Goal: Information Seeking & Learning: Learn about a topic

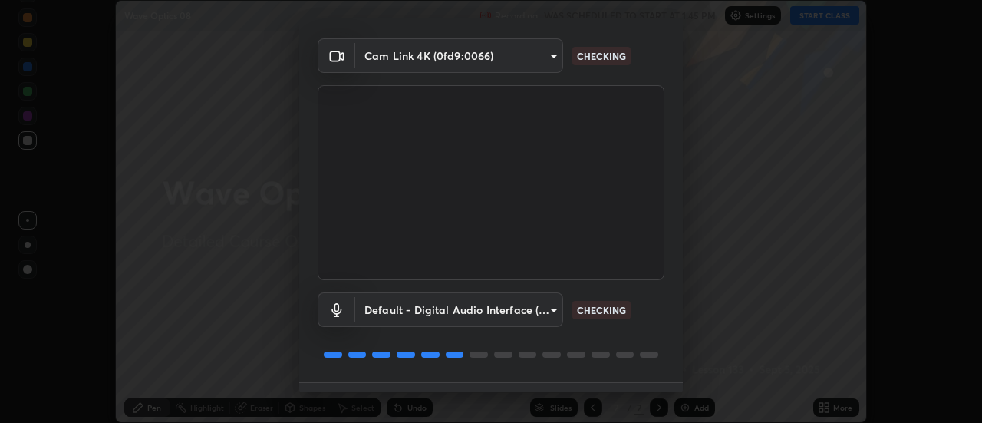
scroll to position [81, 0]
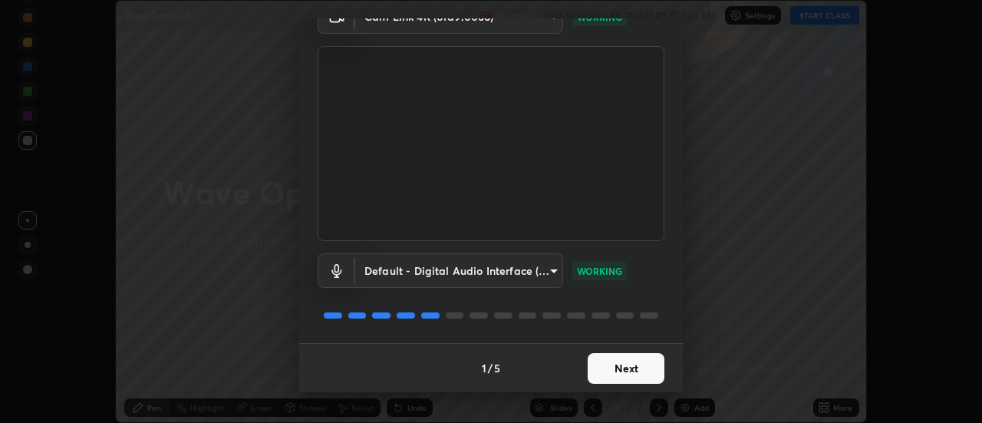
click at [612, 375] on button "Next" at bounding box center [626, 368] width 77 height 31
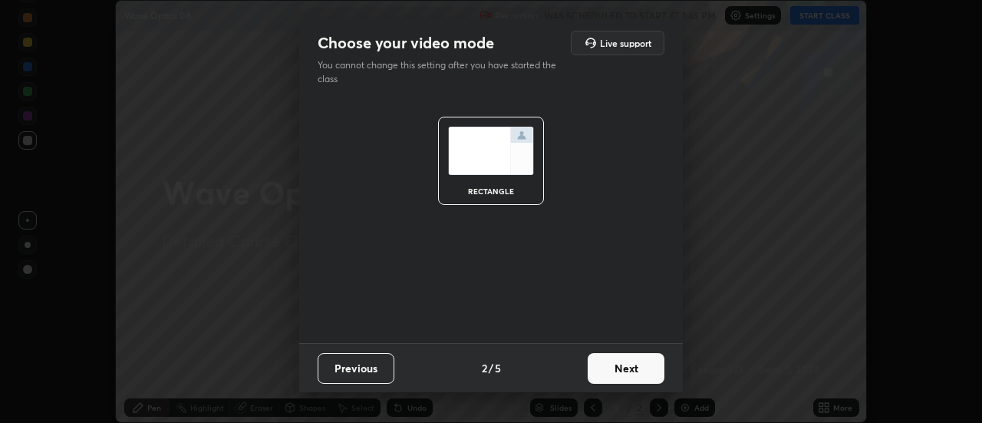
click at [616, 371] on button "Next" at bounding box center [626, 368] width 77 height 31
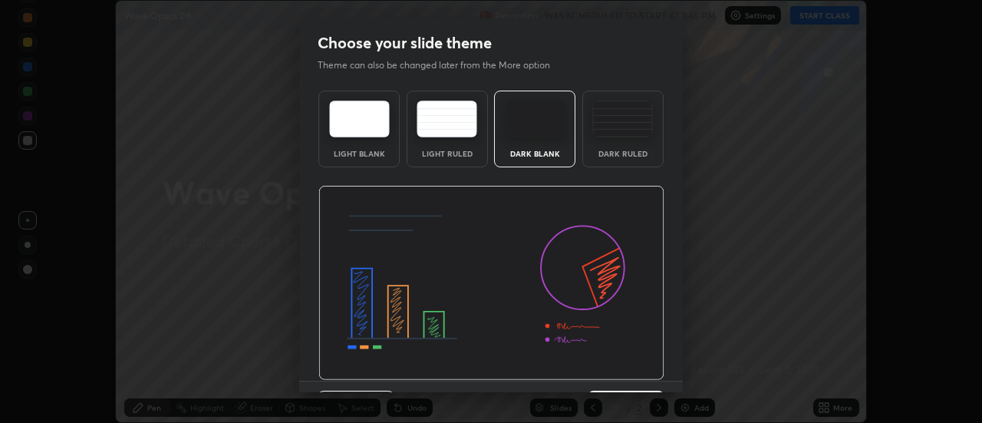
click at [618, 151] on div "Dark Ruled" at bounding box center [622, 154] width 61 height 8
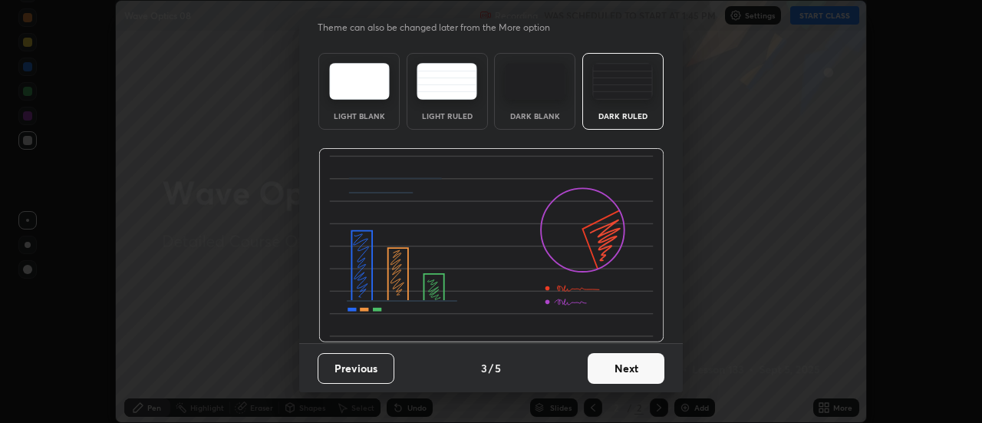
click at [608, 368] on button "Next" at bounding box center [626, 368] width 77 height 31
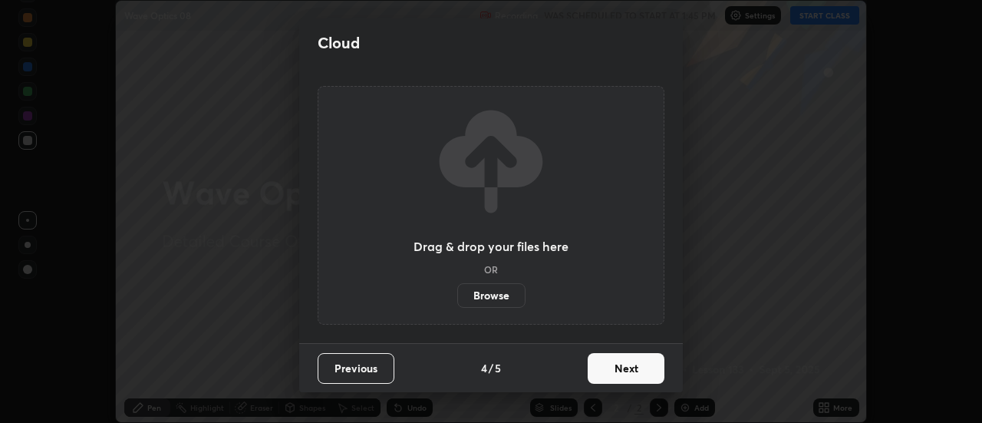
scroll to position [0, 0]
click at [595, 367] on button "Next" at bounding box center [626, 368] width 77 height 31
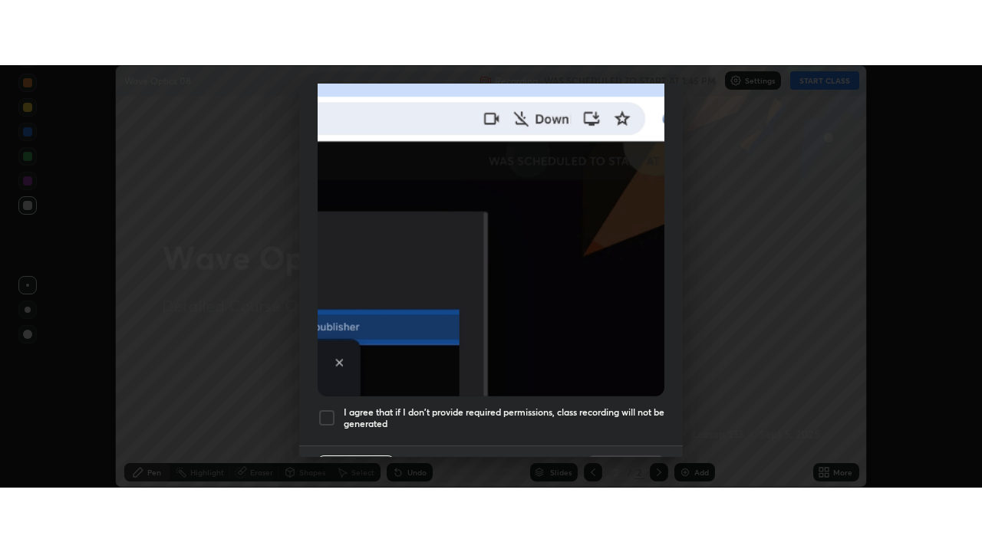
scroll to position [390, 0]
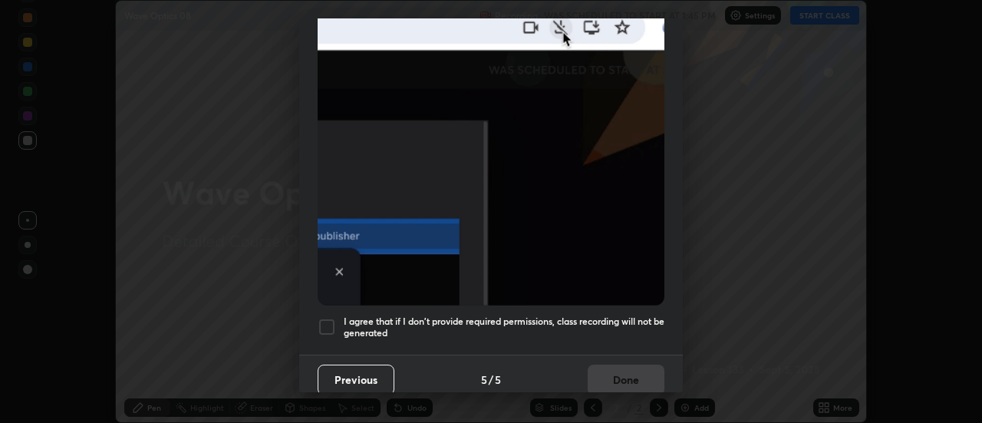
click at [568, 329] on h5 "I agree that if I don't provide required permissions, class recording will not …" at bounding box center [504, 327] width 321 height 24
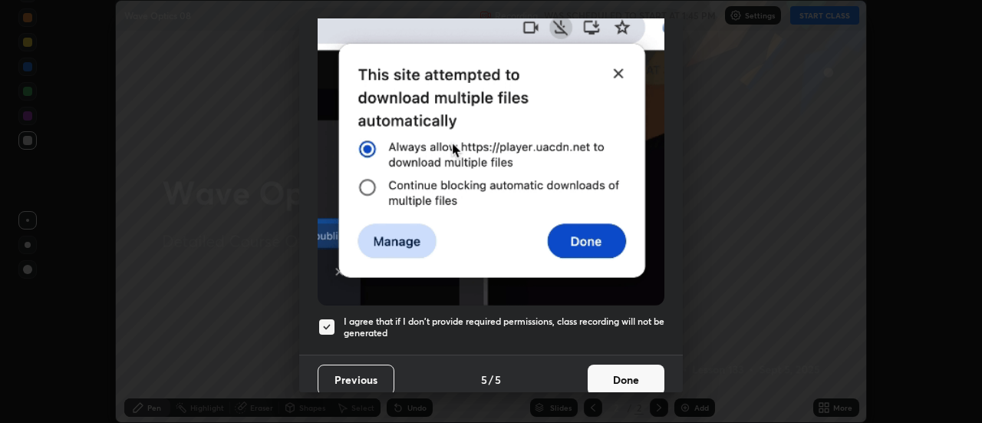
click at [605, 368] on button "Done" at bounding box center [626, 379] width 77 height 31
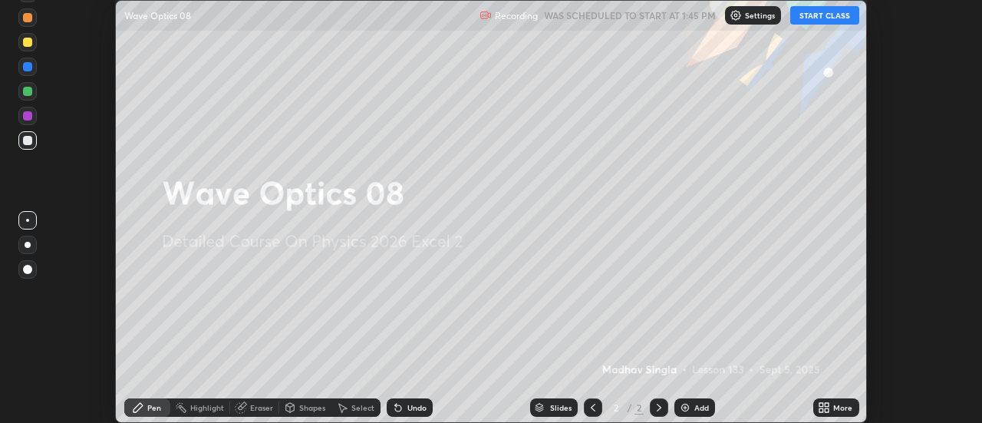
click at [833, 407] on div "More" at bounding box center [836, 407] width 46 height 18
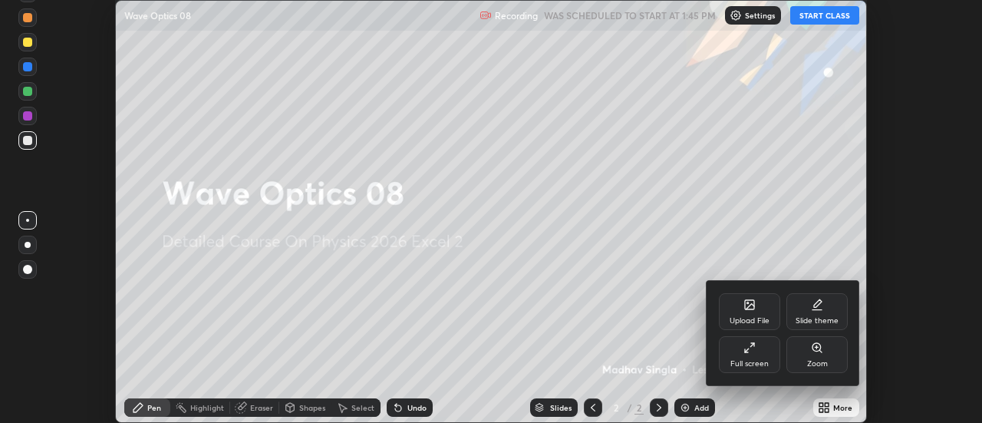
click at [742, 361] on div "Full screen" at bounding box center [750, 364] width 38 height 8
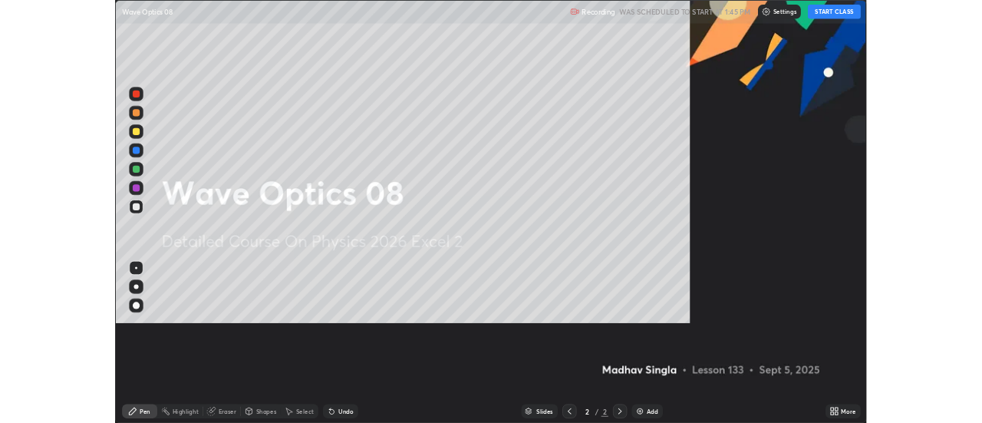
scroll to position [552, 982]
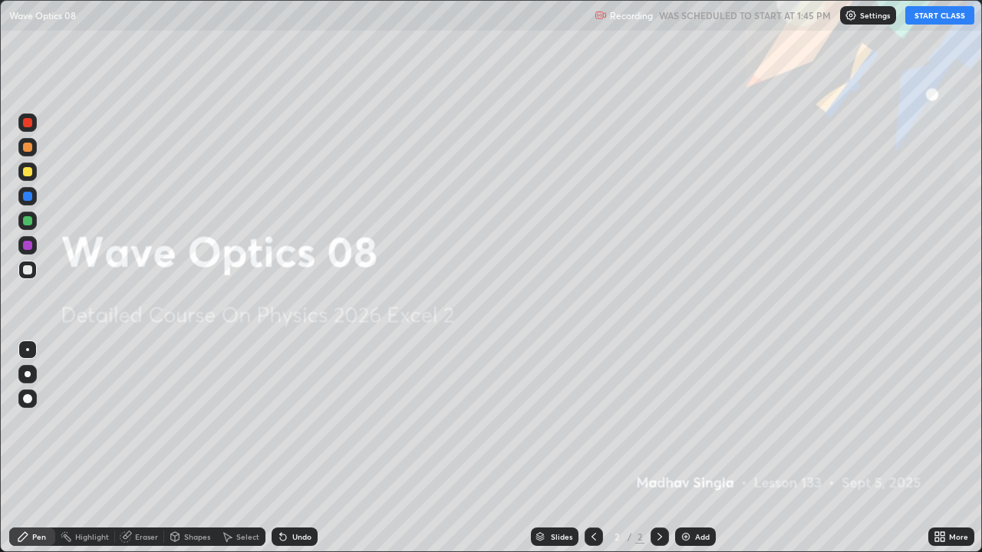
click at [925, 21] on button "START CLASS" at bounding box center [939, 15] width 69 height 18
click at [688, 422] on img at bounding box center [686, 537] width 12 height 12
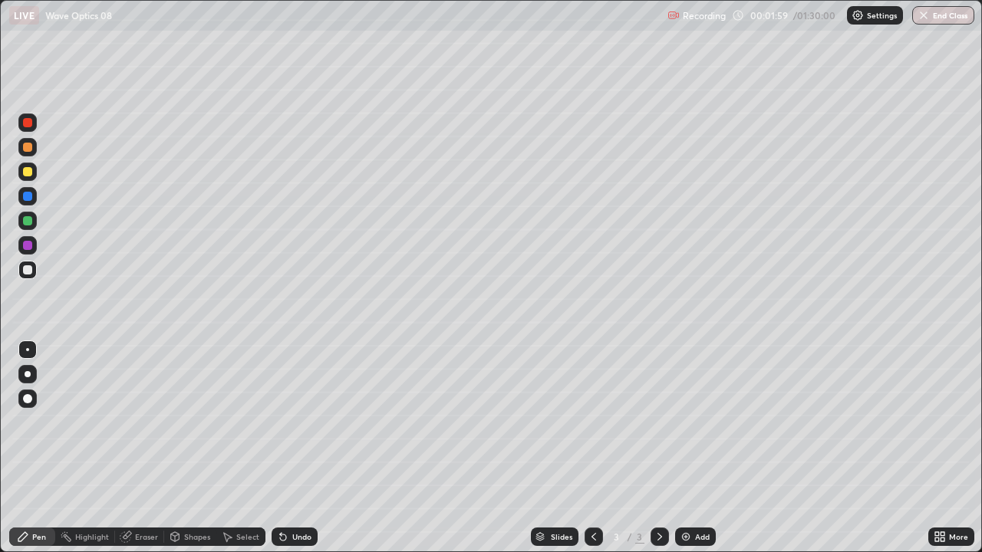
click at [28, 225] on div at bounding box center [27, 220] width 9 height 9
click at [31, 172] on div at bounding box center [27, 171] width 9 height 9
click at [28, 220] on div at bounding box center [27, 220] width 9 height 9
click at [297, 422] on div "Undo" at bounding box center [295, 537] width 46 height 18
click at [28, 270] on div at bounding box center [27, 269] width 9 height 9
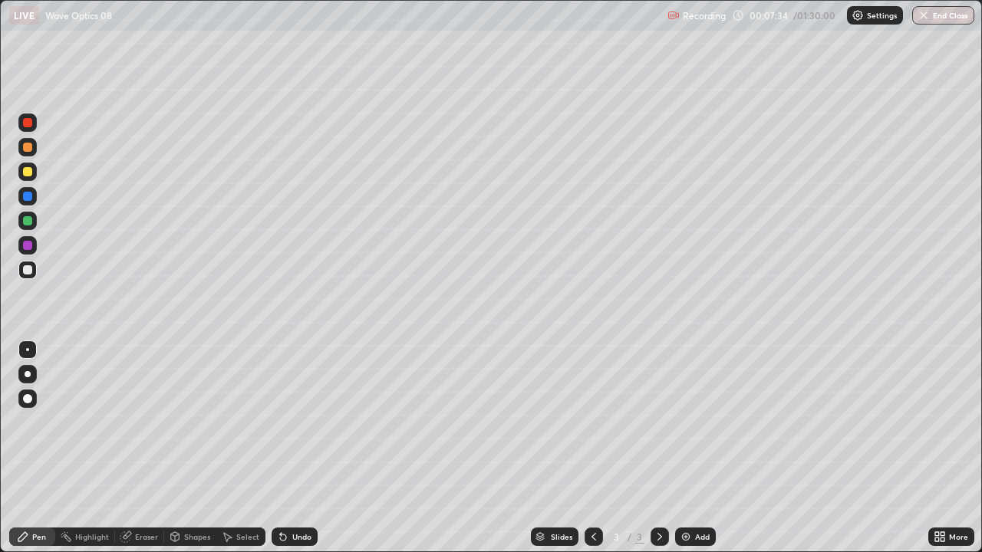
click at [315, 422] on div "Undo" at bounding box center [295, 537] width 46 height 18
click at [292, 422] on div "Undo" at bounding box center [295, 537] width 46 height 18
click at [190, 422] on div "Shapes" at bounding box center [197, 537] width 26 height 8
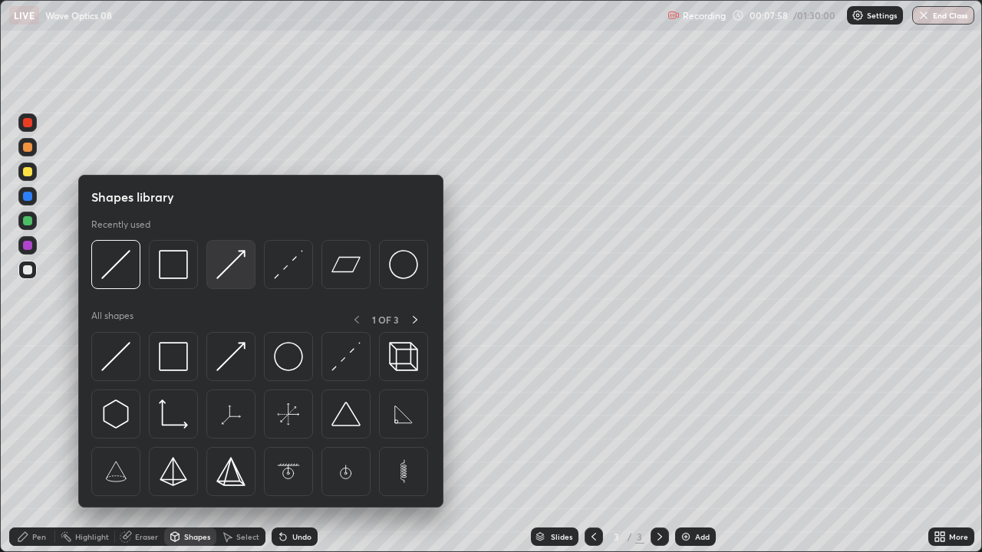
click at [225, 272] on img at bounding box center [230, 264] width 29 height 29
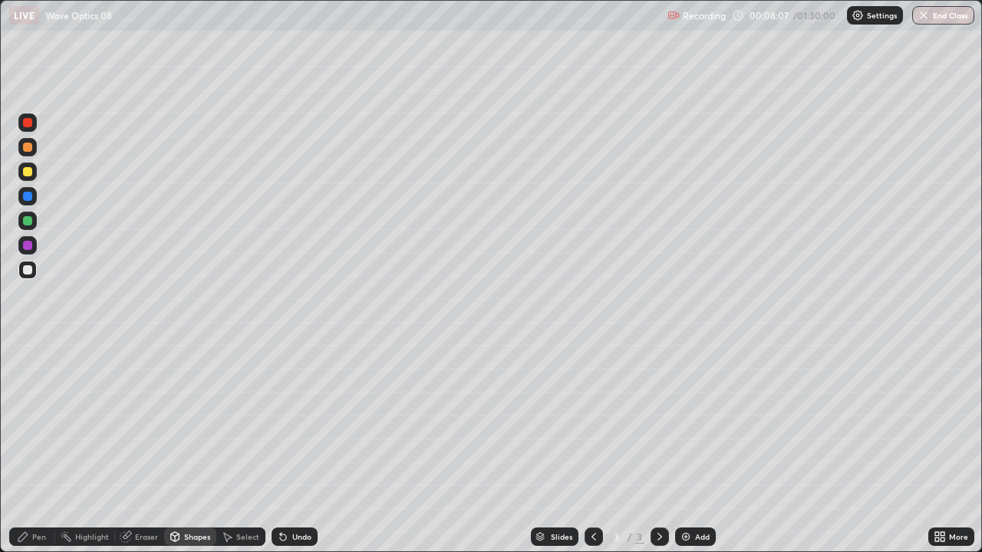
click at [41, 422] on div "Pen" at bounding box center [39, 537] width 14 height 8
click at [295, 422] on div "Undo" at bounding box center [295, 537] width 46 height 18
click at [27, 225] on div at bounding box center [27, 220] width 9 height 9
click at [19, 275] on div at bounding box center [27, 270] width 18 height 18
click at [705, 422] on div "Add" at bounding box center [702, 537] width 15 height 8
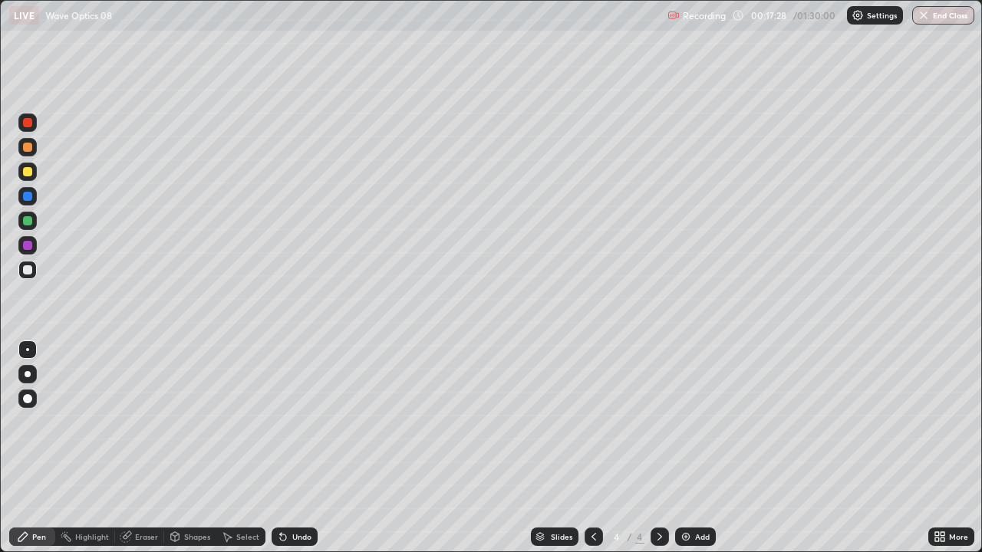
click at [28, 226] on div at bounding box center [27, 221] width 18 height 18
click at [592, 422] on icon at bounding box center [594, 537] width 12 height 12
click at [657, 422] on icon at bounding box center [660, 537] width 12 height 12
click at [592, 422] on icon at bounding box center [594, 537] width 5 height 8
click at [657, 422] on div at bounding box center [660, 537] width 18 height 18
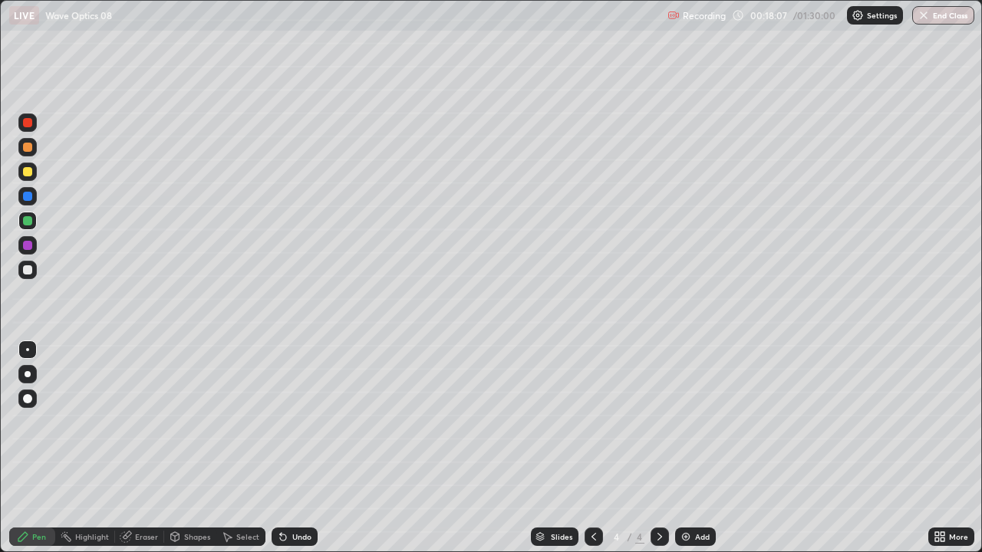
click at [31, 175] on div at bounding box center [27, 171] width 9 height 9
click at [31, 216] on div at bounding box center [27, 221] width 18 height 18
click at [26, 272] on div at bounding box center [27, 269] width 9 height 9
click at [31, 225] on div at bounding box center [27, 221] width 18 height 18
click at [27, 274] on div at bounding box center [27, 269] width 9 height 9
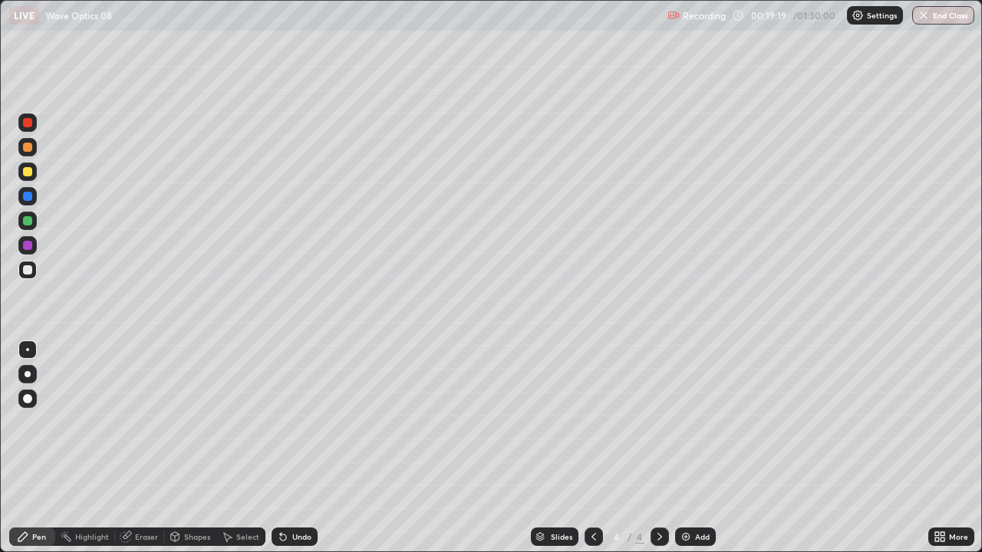
click at [28, 222] on div at bounding box center [27, 220] width 9 height 9
click at [302, 422] on div "Undo" at bounding box center [301, 537] width 19 height 8
click at [23, 273] on div at bounding box center [27, 269] width 9 height 9
click at [301, 422] on div "Undo" at bounding box center [301, 537] width 19 height 8
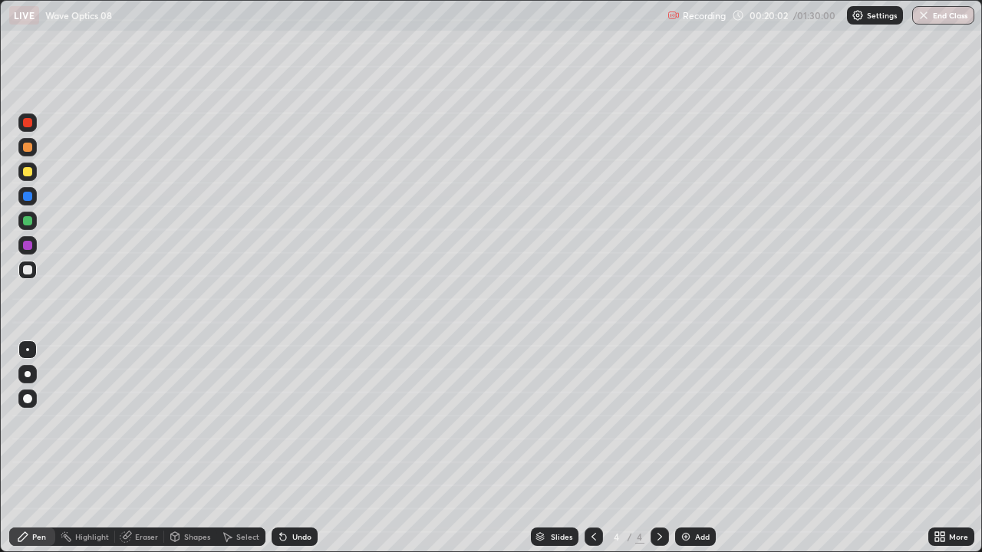
click at [286, 422] on icon at bounding box center [283, 537] width 12 height 12
click at [26, 218] on div at bounding box center [27, 220] width 9 height 9
click at [29, 276] on div at bounding box center [27, 270] width 18 height 18
click at [591, 422] on icon at bounding box center [594, 537] width 12 height 12
click at [665, 422] on icon at bounding box center [660, 537] width 12 height 12
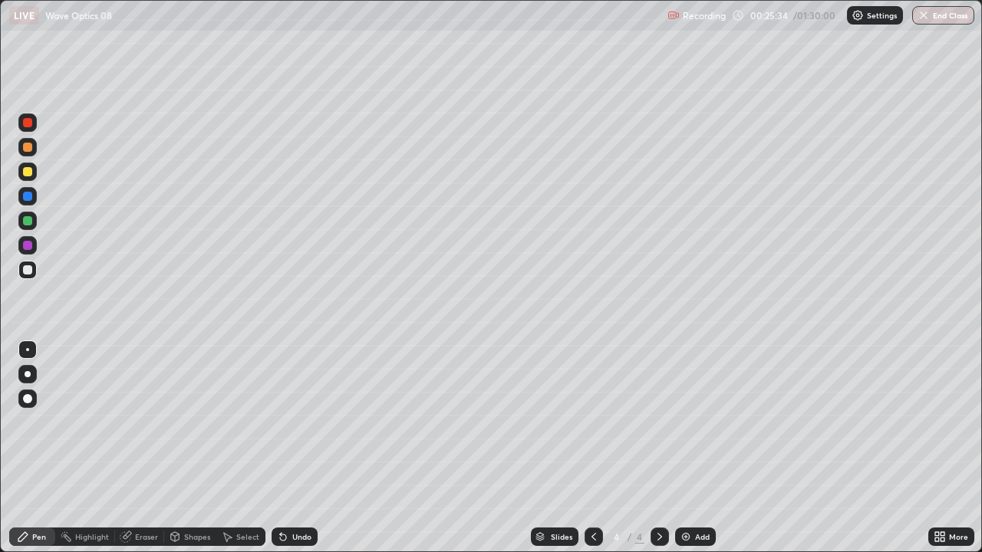
click at [592, 422] on icon at bounding box center [594, 537] width 12 height 12
click at [658, 422] on icon at bounding box center [660, 537] width 12 height 12
click at [700, 422] on div "Add" at bounding box center [702, 537] width 15 height 8
click at [35, 147] on div at bounding box center [27, 147] width 18 height 18
click at [298, 422] on div "Undo" at bounding box center [301, 537] width 19 height 8
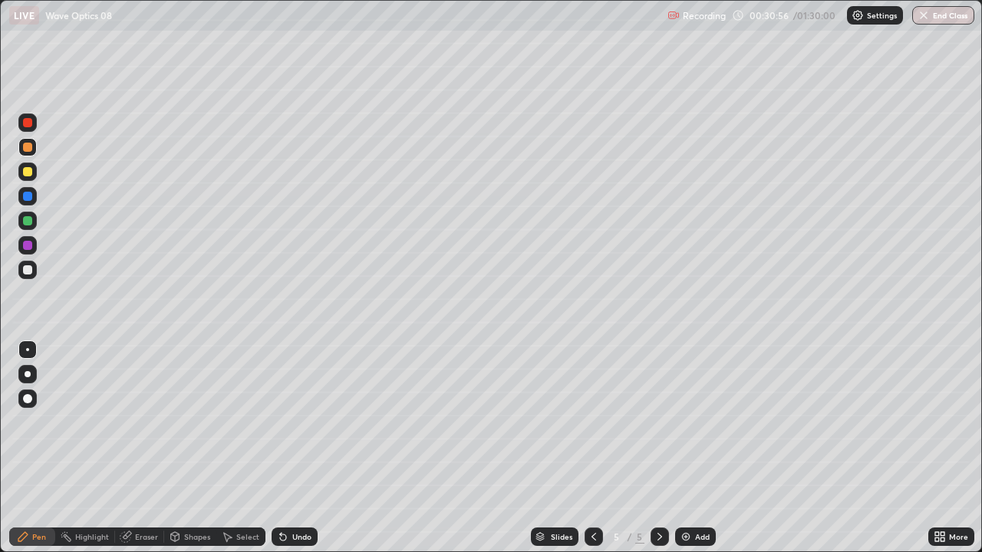
click at [29, 222] on div at bounding box center [27, 220] width 9 height 9
click at [295, 422] on div "Undo" at bounding box center [301, 537] width 19 height 8
click at [297, 422] on div "Undo" at bounding box center [295, 537] width 46 height 18
click at [312, 422] on div "Undo" at bounding box center [295, 537] width 46 height 18
click at [292, 422] on div "Undo" at bounding box center [301, 537] width 19 height 8
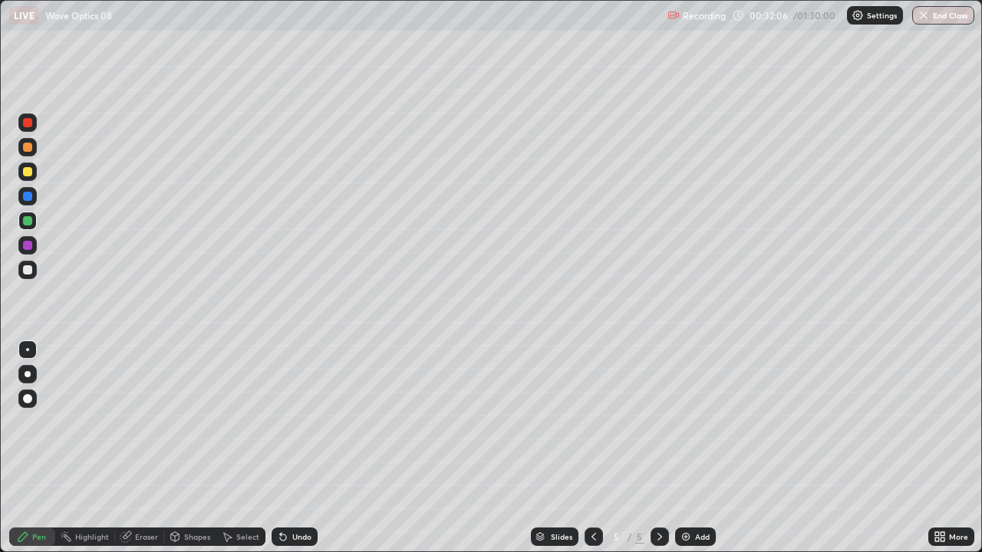
click at [28, 173] on div at bounding box center [27, 171] width 9 height 9
click at [140, 422] on div "Eraser" at bounding box center [146, 537] width 23 height 8
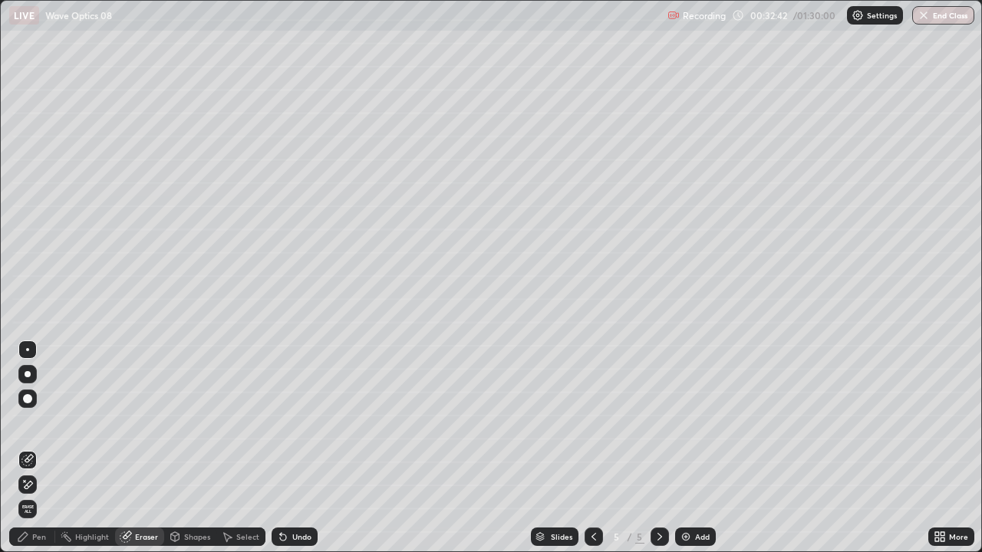
click at [17, 422] on icon at bounding box center [23, 537] width 12 height 12
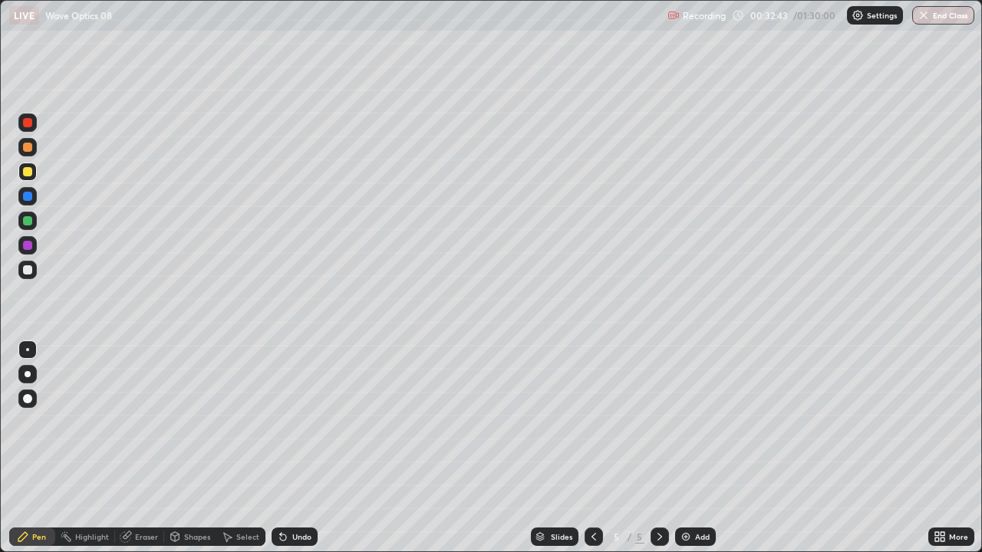
click at [29, 223] on div at bounding box center [27, 220] width 9 height 9
click at [28, 271] on div at bounding box center [27, 269] width 9 height 9
click at [298, 422] on div "Undo" at bounding box center [295, 537] width 46 height 18
click at [285, 422] on div "Undo" at bounding box center [295, 537] width 46 height 18
click at [292, 422] on div "Undo" at bounding box center [295, 537] width 46 height 18
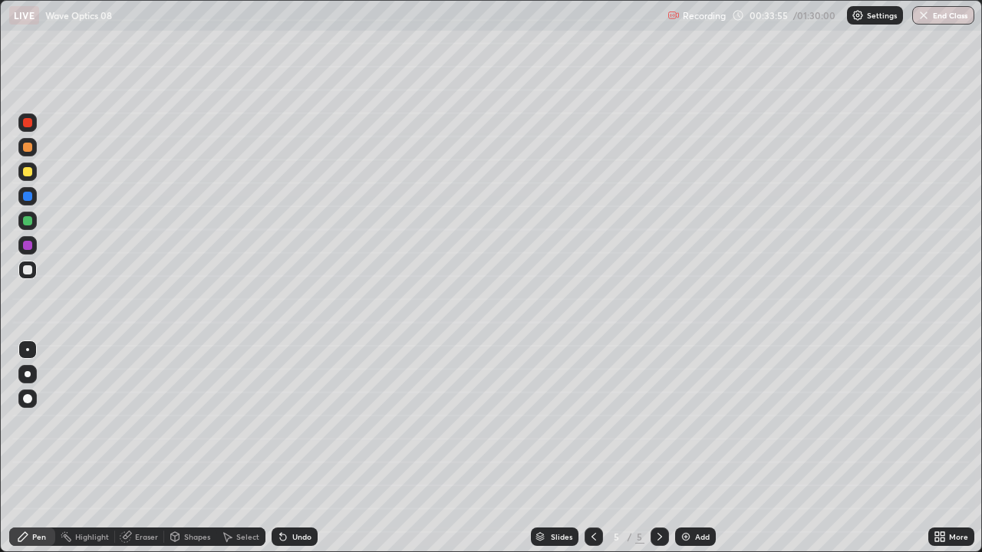
click at [589, 422] on icon at bounding box center [594, 537] width 12 height 12
click at [590, 422] on div at bounding box center [594, 537] width 18 height 18
click at [654, 422] on icon at bounding box center [660, 537] width 12 height 12
click at [684, 422] on img at bounding box center [686, 537] width 12 height 12
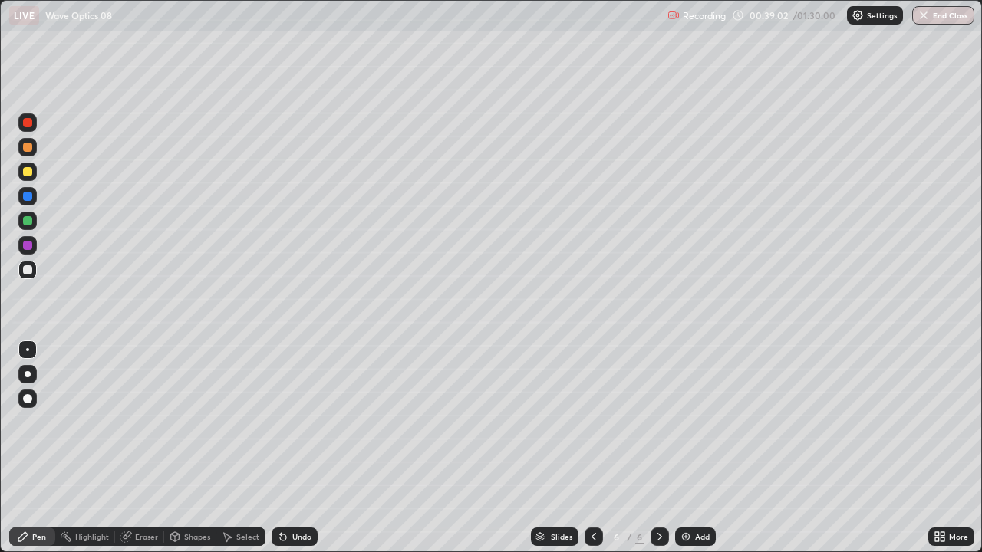
click at [28, 221] on div at bounding box center [27, 220] width 9 height 9
click at [292, 422] on div "Undo" at bounding box center [301, 537] width 19 height 8
click at [298, 422] on div "Undo" at bounding box center [301, 537] width 19 height 8
click at [302, 422] on div "Undo" at bounding box center [301, 537] width 19 height 8
click at [313, 422] on div "Undo" at bounding box center [295, 537] width 46 height 18
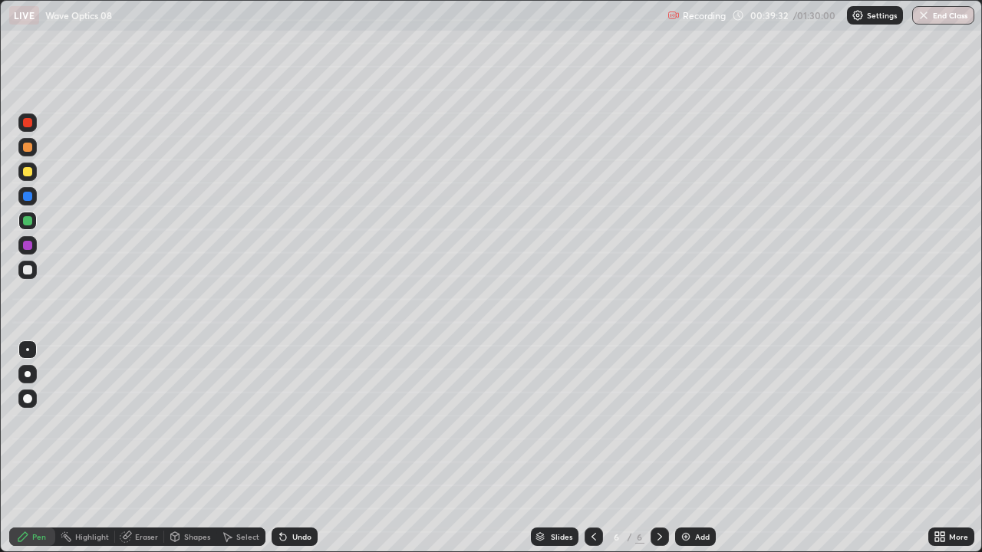
click at [304, 422] on div "Undo" at bounding box center [301, 537] width 19 height 8
click at [26, 278] on div at bounding box center [27, 270] width 18 height 18
click at [289, 422] on div "Undo" at bounding box center [295, 537] width 46 height 18
click at [302, 422] on div "Undo" at bounding box center [301, 537] width 19 height 8
click at [301, 422] on div "Undo" at bounding box center [301, 537] width 19 height 8
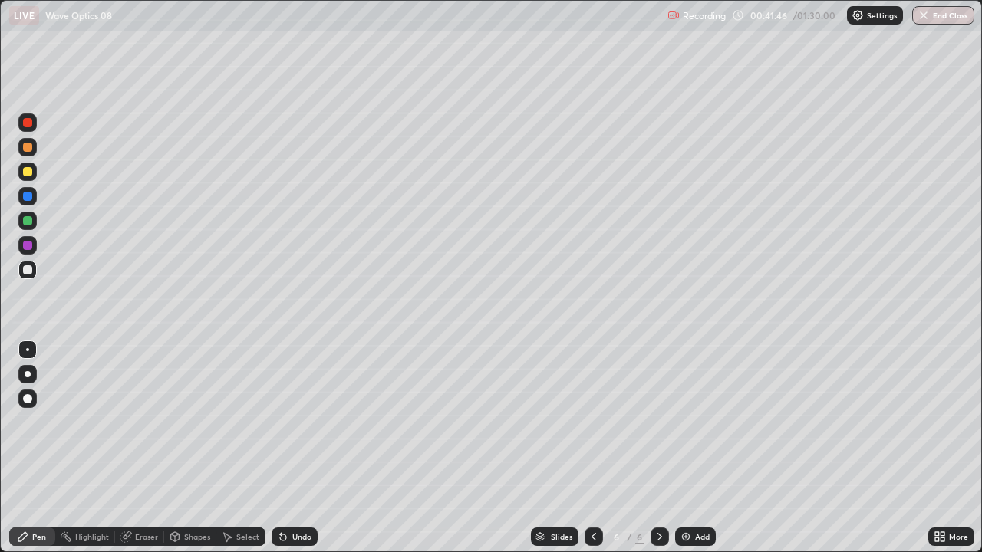
click at [703, 422] on div "Add" at bounding box center [702, 537] width 15 height 8
click at [33, 150] on div at bounding box center [27, 147] width 18 height 18
click at [192, 422] on div "Shapes" at bounding box center [197, 537] width 26 height 8
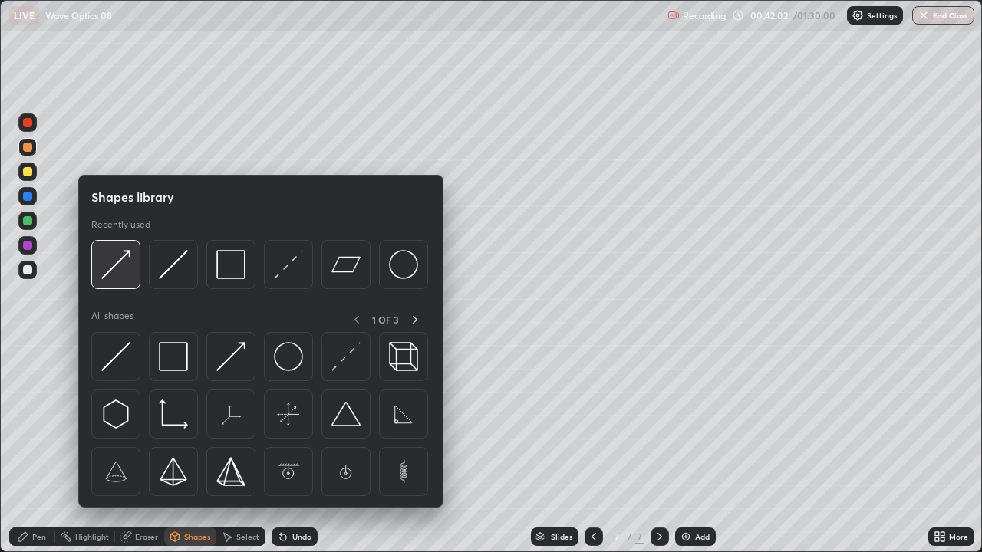
click at [127, 276] on img at bounding box center [115, 264] width 29 height 29
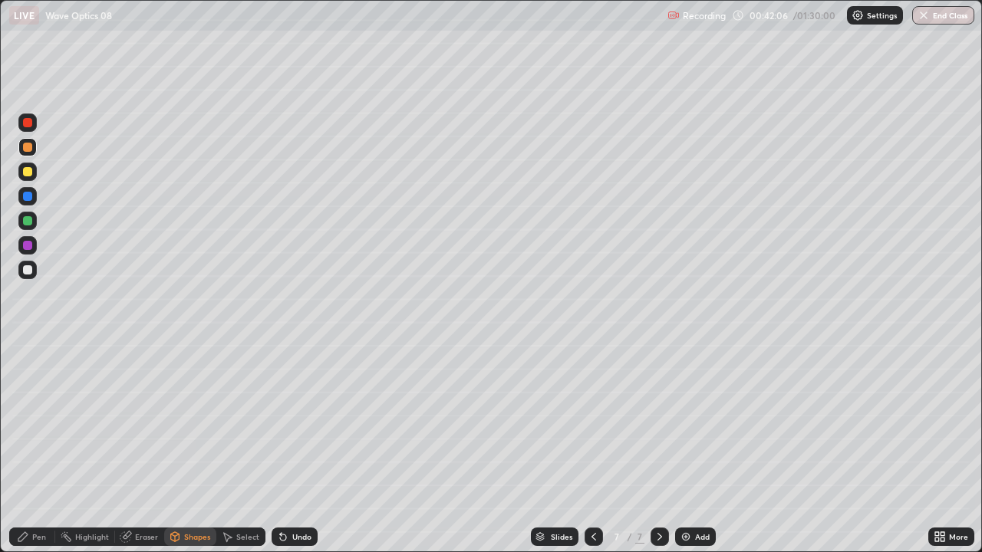
click at [45, 422] on div "Pen" at bounding box center [32, 537] width 46 height 18
click at [25, 273] on div at bounding box center [27, 269] width 9 height 9
click at [187, 422] on div "Shapes" at bounding box center [190, 537] width 52 height 18
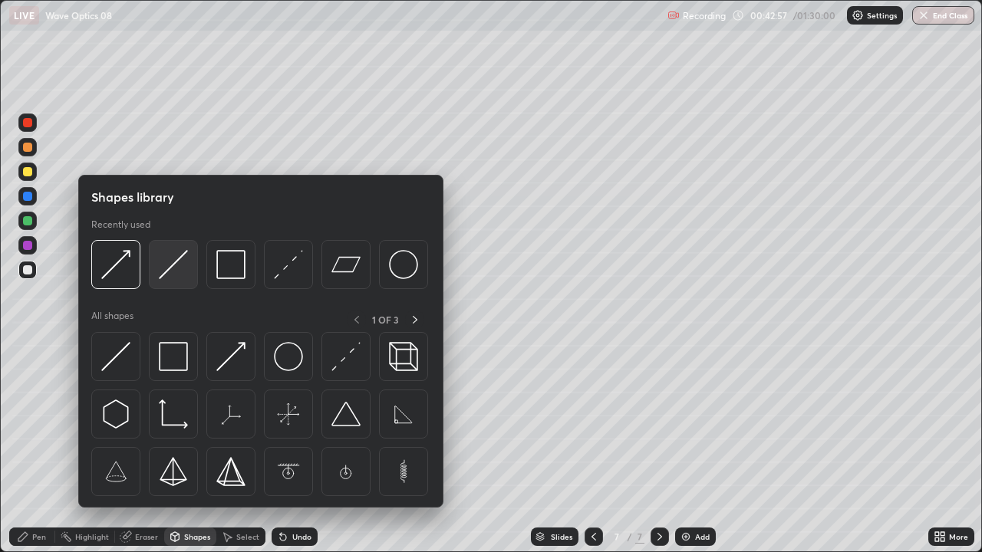
click at [177, 274] on img at bounding box center [173, 264] width 29 height 29
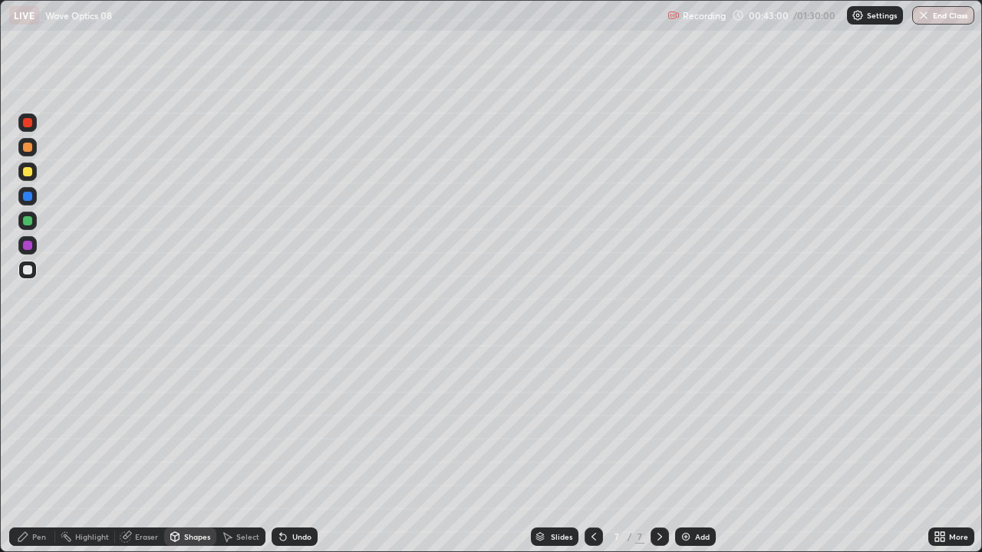
click at [28, 422] on icon at bounding box center [23, 537] width 12 height 12
click at [196, 422] on div "Shapes" at bounding box center [197, 537] width 26 height 8
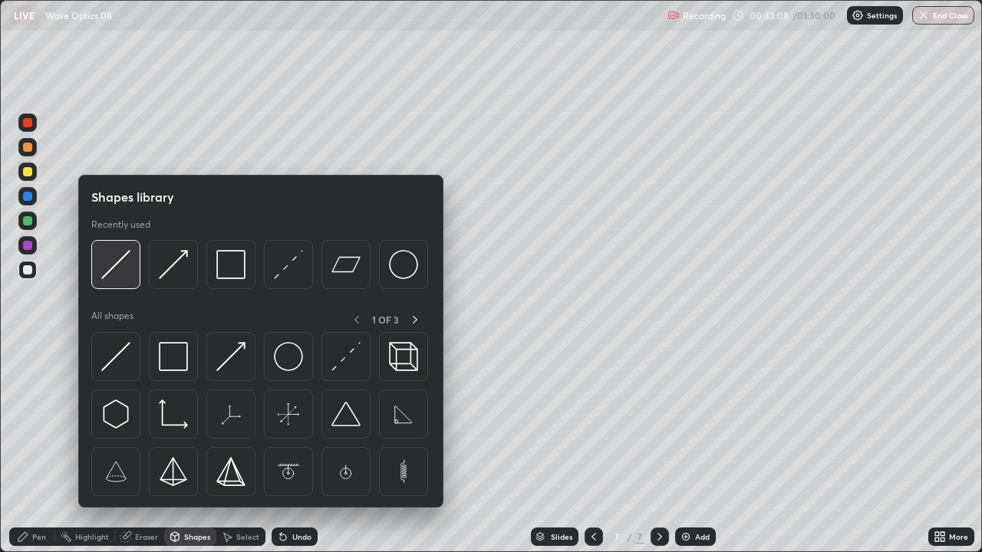
click at [118, 278] on img at bounding box center [115, 264] width 29 height 29
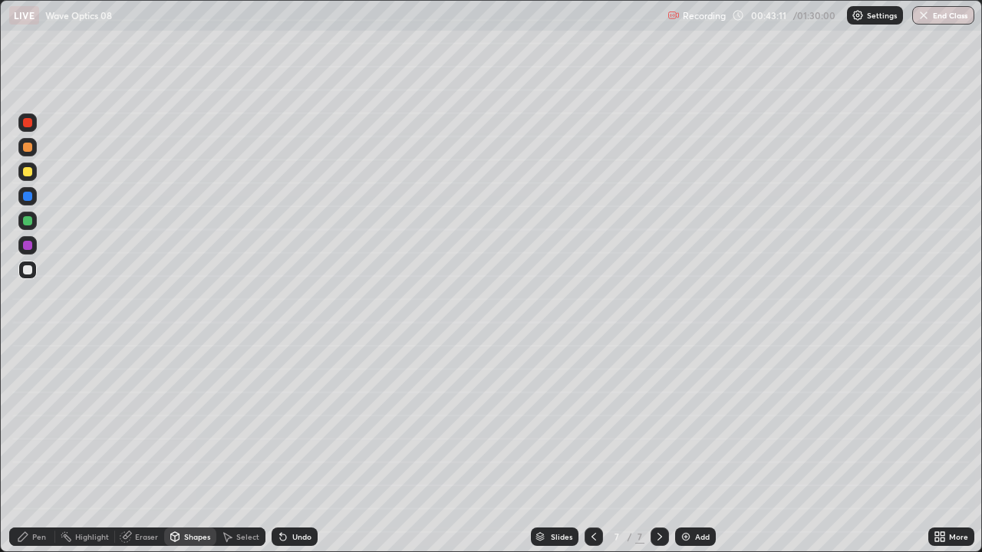
click at [27, 422] on icon at bounding box center [23, 537] width 12 height 12
click at [294, 422] on div "Undo" at bounding box center [301, 537] width 19 height 8
click at [294, 422] on div "Undo" at bounding box center [295, 537] width 46 height 18
click at [297, 422] on div "Undo" at bounding box center [301, 537] width 19 height 8
click at [294, 422] on div "Undo" at bounding box center [301, 537] width 19 height 8
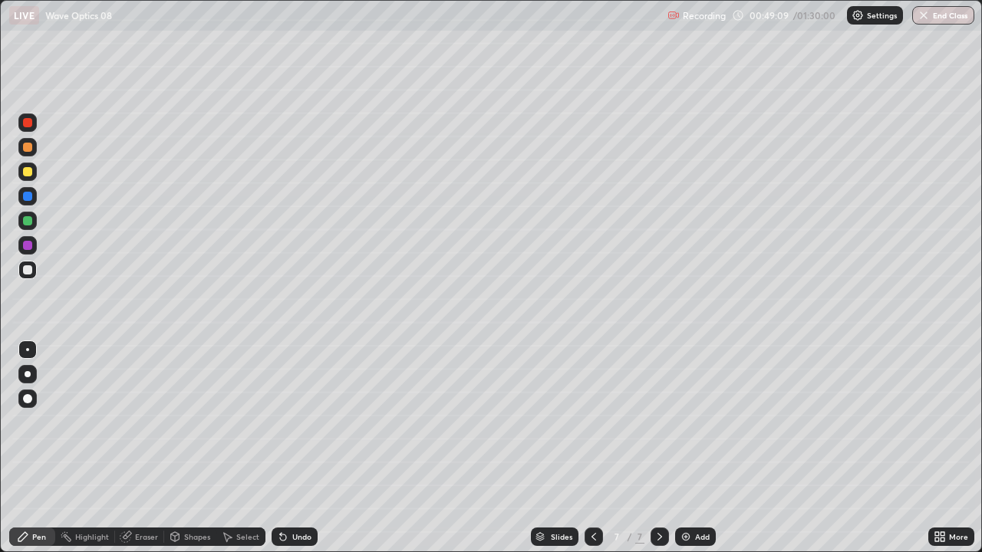
click at [286, 422] on div "Undo" at bounding box center [295, 537] width 46 height 18
click at [284, 422] on icon at bounding box center [283, 537] width 12 height 12
click at [282, 422] on icon at bounding box center [283, 538] width 6 height 6
click at [238, 422] on div "Select" at bounding box center [247, 537] width 23 height 8
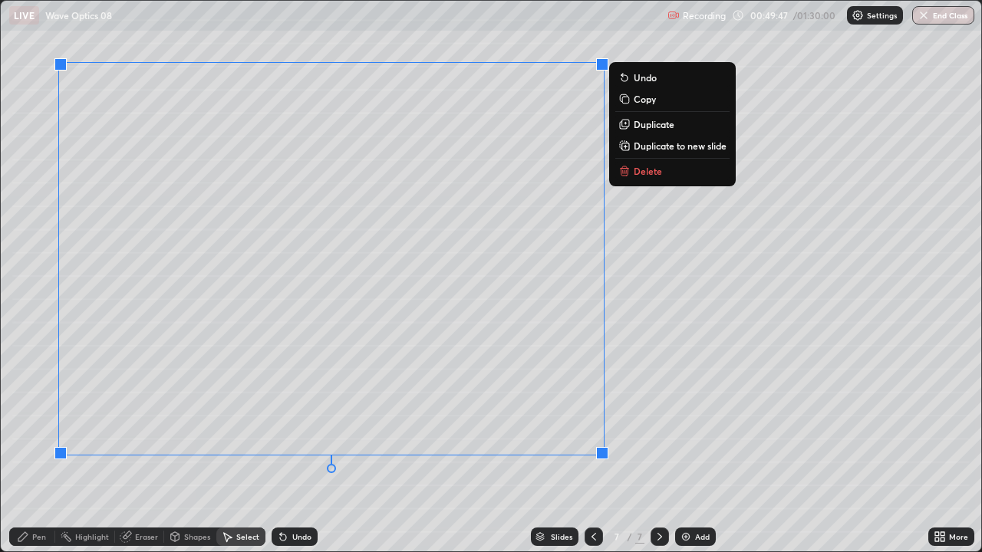
click at [662, 408] on div "0 ° Undo Copy Duplicate Duplicate to new slide Delete" at bounding box center [491, 276] width 981 height 551
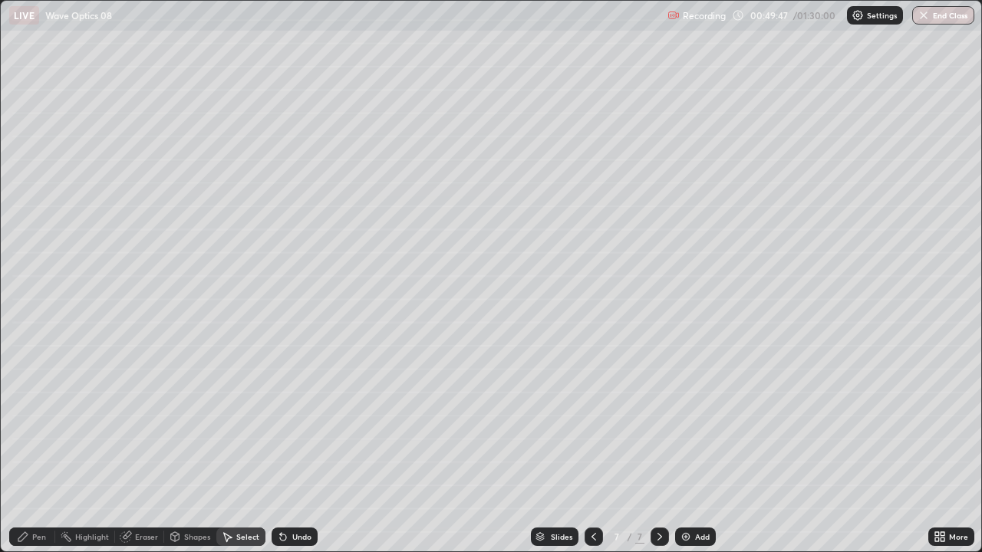
click at [193, 422] on div "Shapes" at bounding box center [197, 537] width 26 height 8
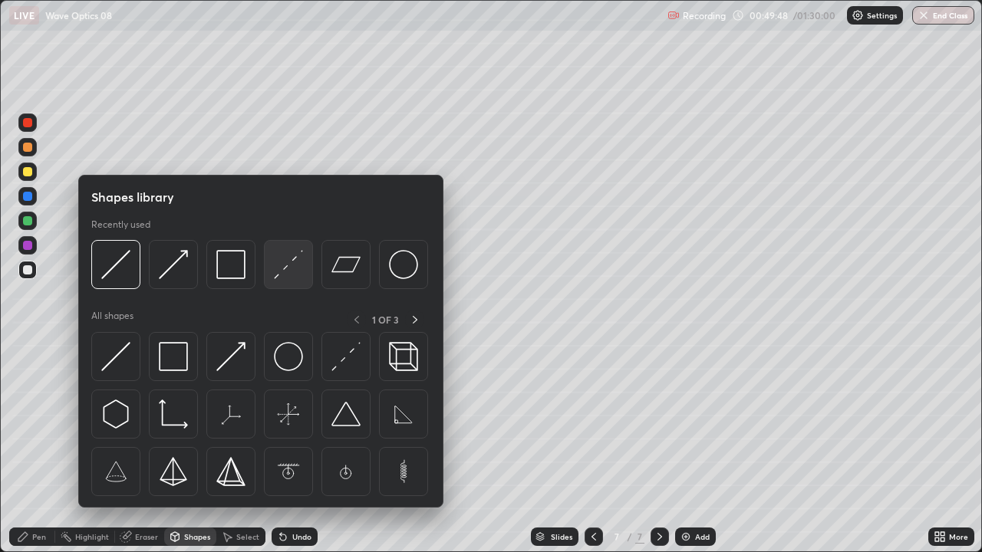
click at [288, 275] on img at bounding box center [288, 264] width 29 height 29
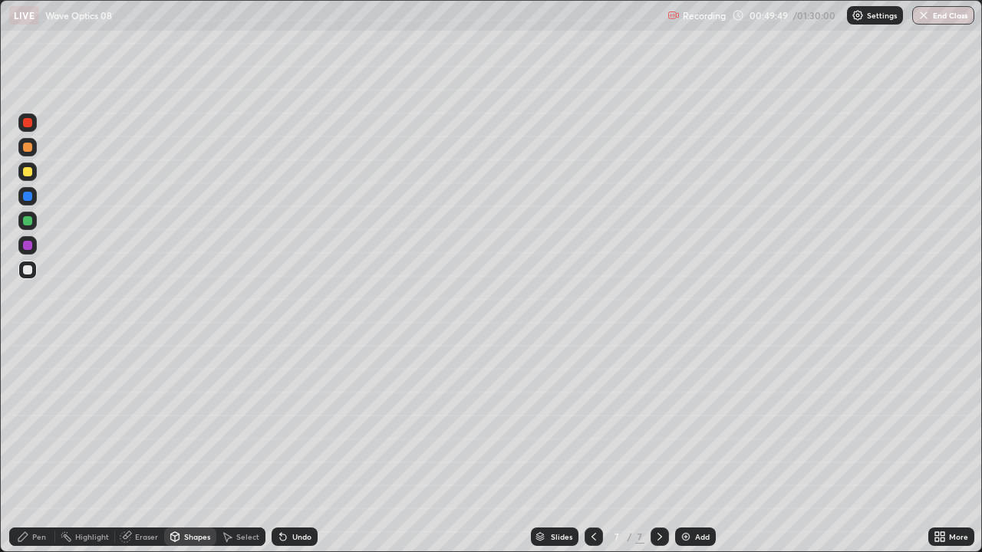
click at [30, 215] on div at bounding box center [27, 221] width 18 height 18
click at [32, 422] on div "Pen" at bounding box center [39, 537] width 14 height 8
click at [21, 271] on div at bounding box center [27, 270] width 18 height 18
click at [295, 422] on div "Undo" at bounding box center [295, 537] width 46 height 18
click at [293, 422] on div "Undo" at bounding box center [301, 537] width 19 height 8
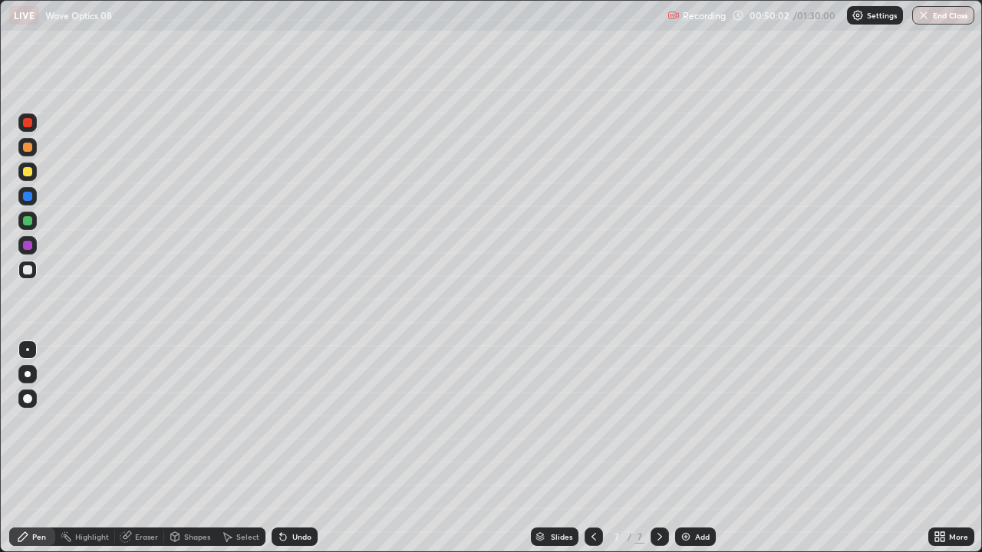
click at [288, 422] on div "Undo" at bounding box center [295, 537] width 46 height 18
click at [282, 422] on icon at bounding box center [283, 537] width 12 height 12
click at [292, 422] on div "Undo" at bounding box center [295, 537] width 46 height 18
click at [31, 227] on div at bounding box center [27, 221] width 18 height 18
click at [592, 422] on icon at bounding box center [594, 537] width 12 height 12
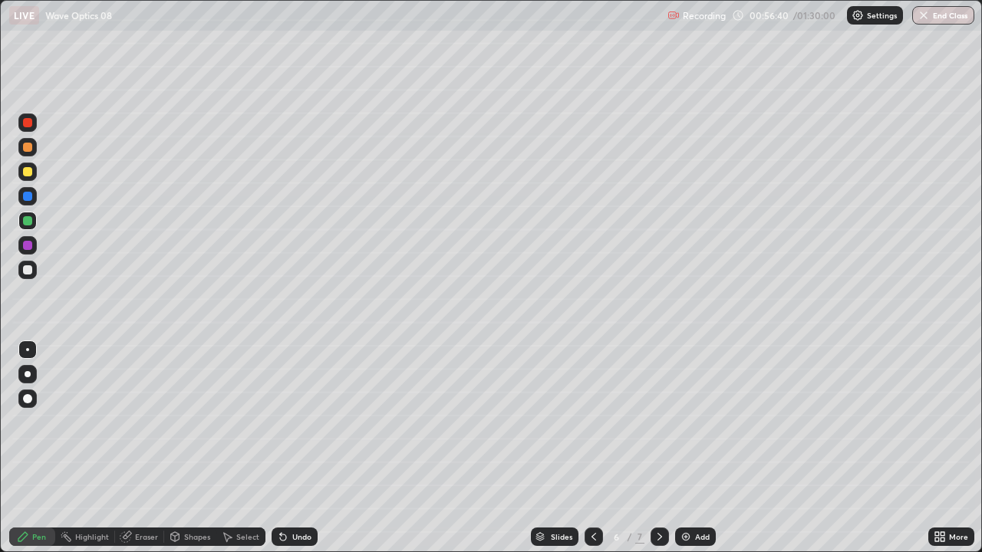
click at [658, 422] on icon at bounding box center [660, 537] width 12 height 12
click at [922, 21] on img "button" at bounding box center [924, 15] width 12 height 12
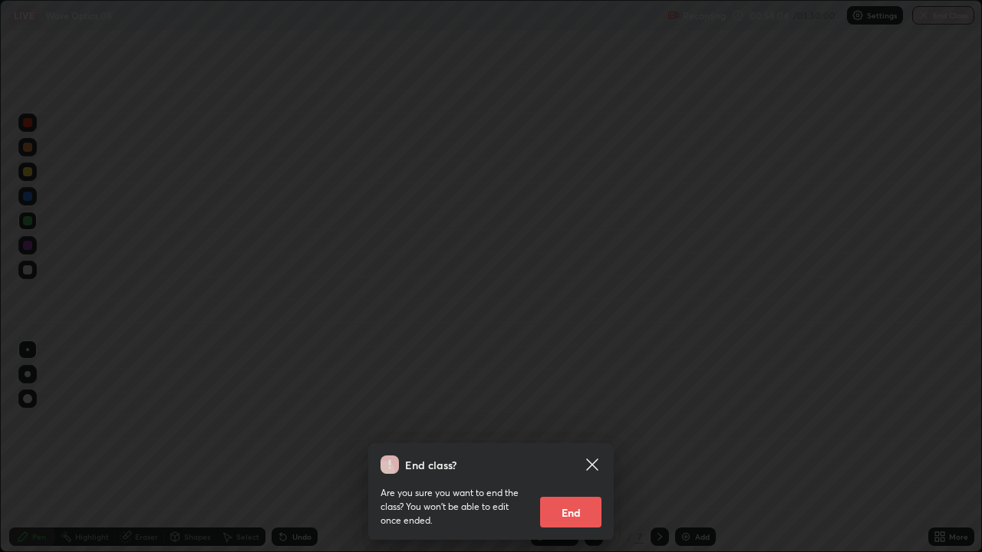
click at [576, 422] on button "End" at bounding box center [570, 512] width 61 height 31
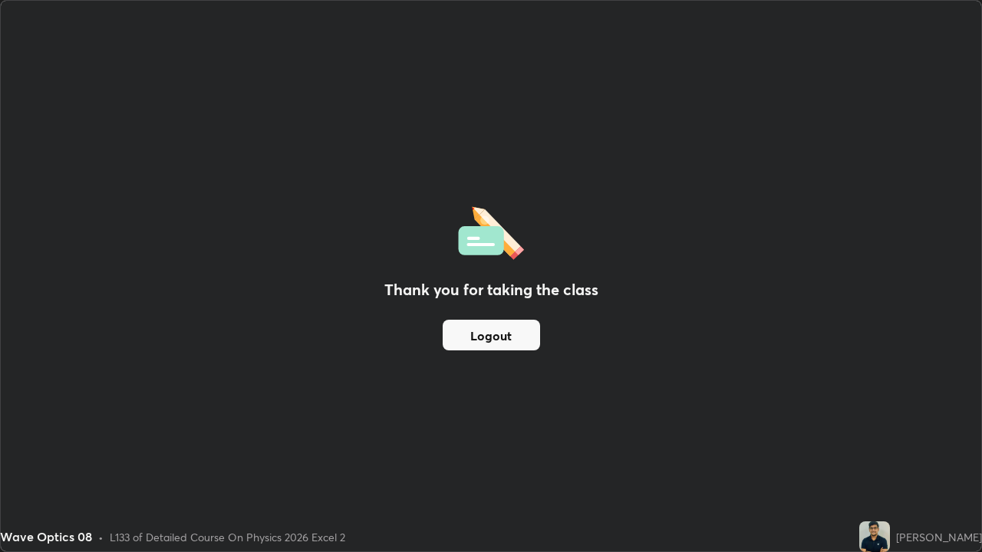
click at [506, 329] on button "Logout" at bounding box center [491, 335] width 97 height 31
click at [526, 341] on button "Logout" at bounding box center [491, 335] width 97 height 31
click at [523, 340] on button "Logout" at bounding box center [491, 335] width 97 height 31
click at [510, 330] on button "Logout" at bounding box center [491, 335] width 97 height 31
click at [501, 340] on button "Logout" at bounding box center [491, 335] width 97 height 31
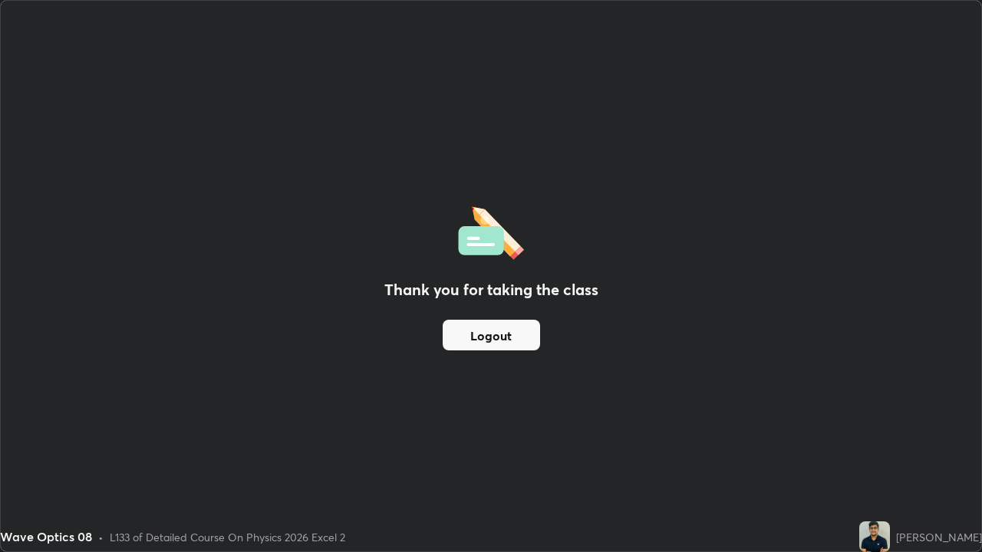
click at [503, 341] on button "Logout" at bounding box center [491, 335] width 97 height 31
click at [508, 342] on button "Logout" at bounding box center [491, 335] width 97 height 31
click at [866, 193] on div "Thank you for taking the class Logout" at bounding box center [491, 276] width 981 height 551
click at [524, 335] on button "Logout" at bounding box center [491, 335] width 97 height 31
click at [500, 347] on button "Logout" at bounding box center [491, 335] width 97 height 31
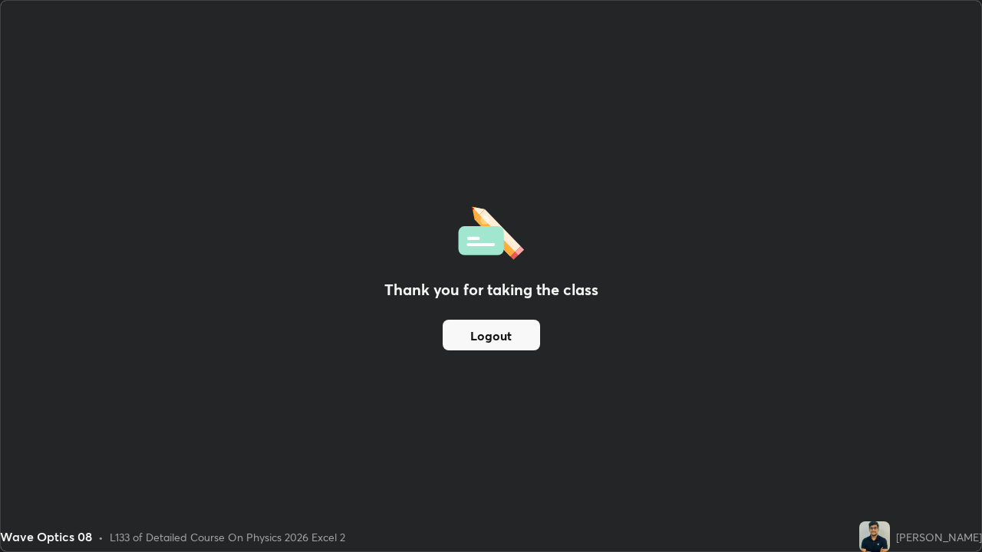
click at [502, 348] on button "Logout" at bounding box center [491, 335] width 97 height 31
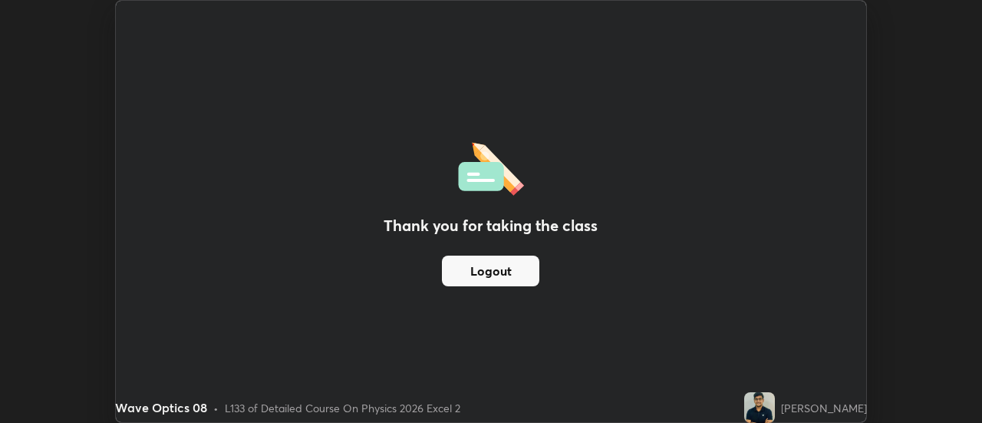
scroll to position [76310, 75751]
